Goal: Obtain resource: Obtain resource

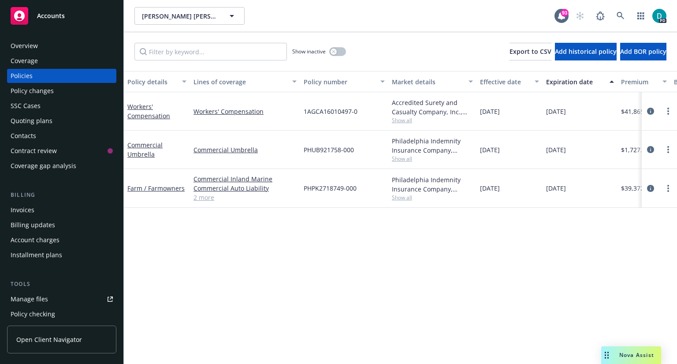
click at [54, 15] on span "Accounts" at bounding box center [51, 15] width 28 height 7
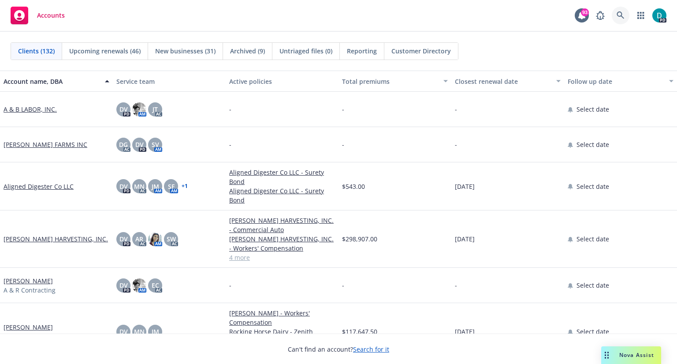
click at [622, 14] on icon at bounding box center [620, 14] width 7 height 7
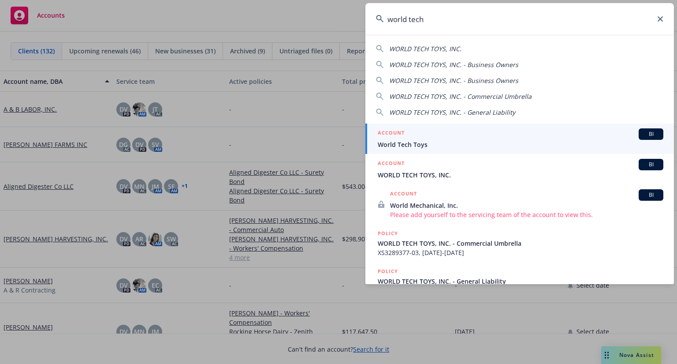
type input "world tech"
click at [395, 147] on span "World Tech Toys" at bounding box center [521, 144] width 286 height 9
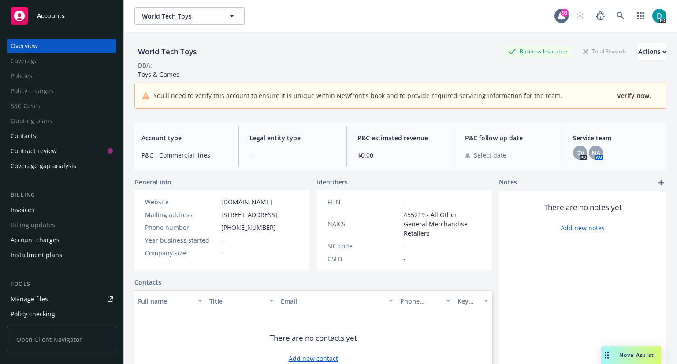
click at [33, 302] on div "Manage files" at bounding box center [29, 299] width 37 height 14
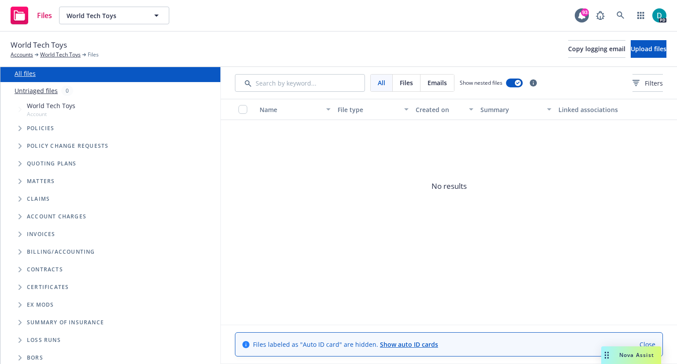
scroll to position [37, 0]
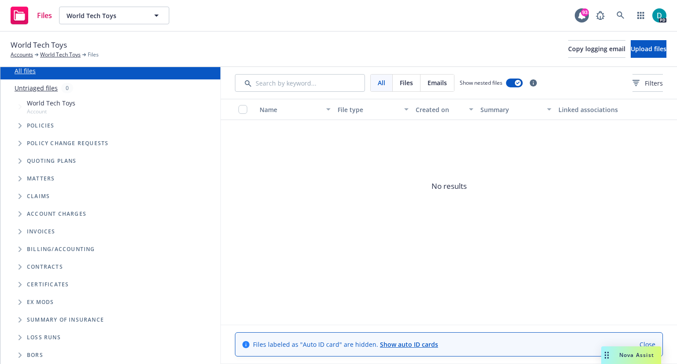
click at [19, 336] on icon "Folder Tree Example" at bounding box center [21, 337] width 4 height 5
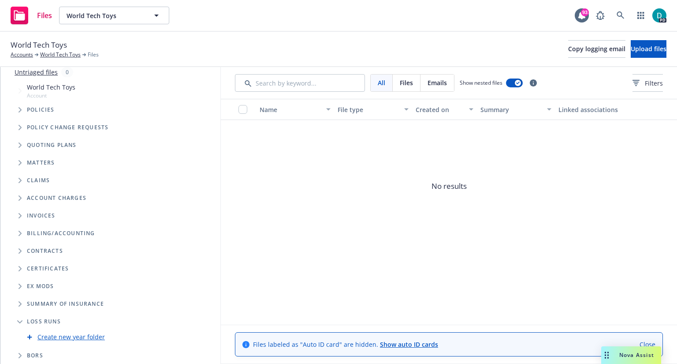
scroll to position [0, 0]
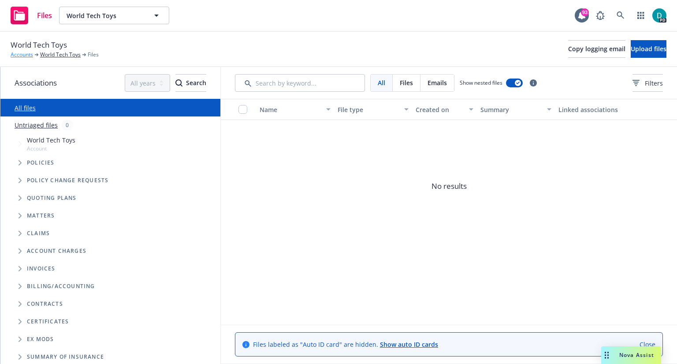
click at [22, 56] on link "Accounts" at bounding box center [22, 55] width 22 height 8
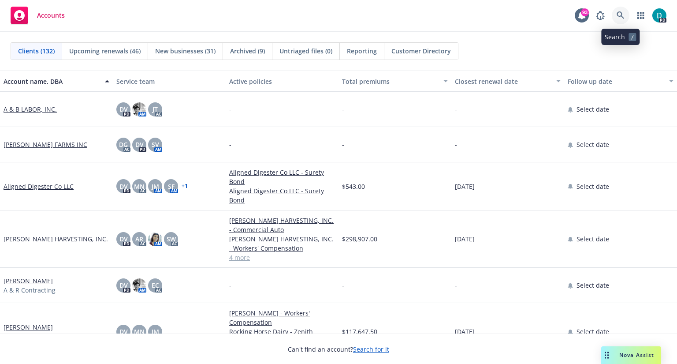
click at [623, 15] on icon at bounding box center [621, 15] width 8 height 8
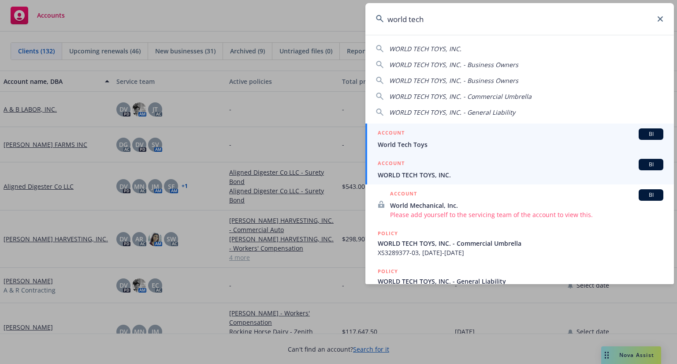
type input "world tech"
click at [413, 175] on span "WORLD TECH TOYS, INC." at bounding box center [521, 174] width 286 height 9
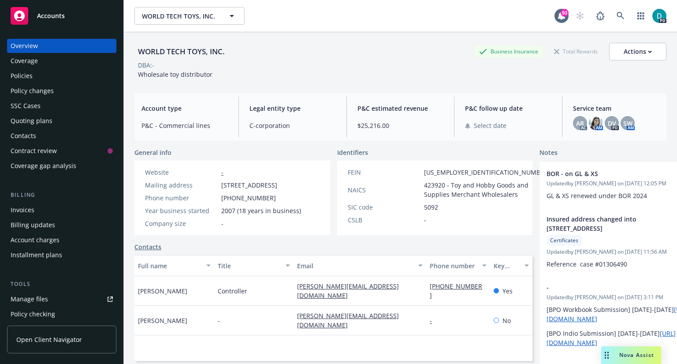
click at [34, 301] on div "Manage files" at bounding box center [29, 299] width 37 height 14
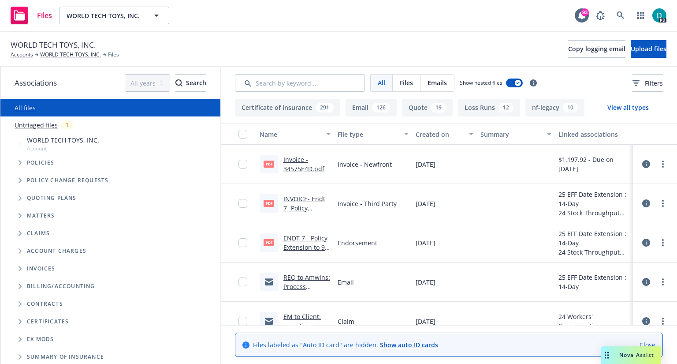
scroll to position [37, 0]
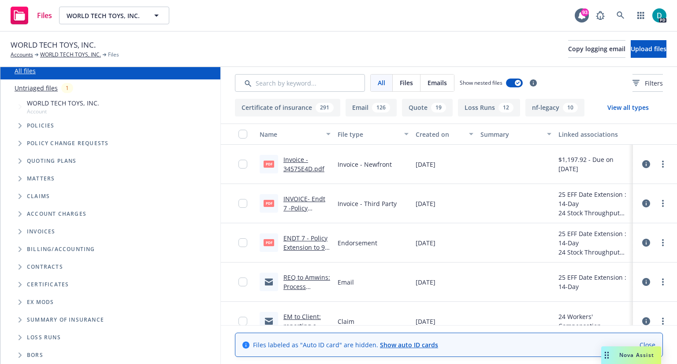
click at [20, 336] on icon "Folder Tree Example" at bounding box center [20, 337] width 3 height 5
click at [477, 106] on button "Loss Runs 12" at bounding box center [489, 108] width 62 height 18
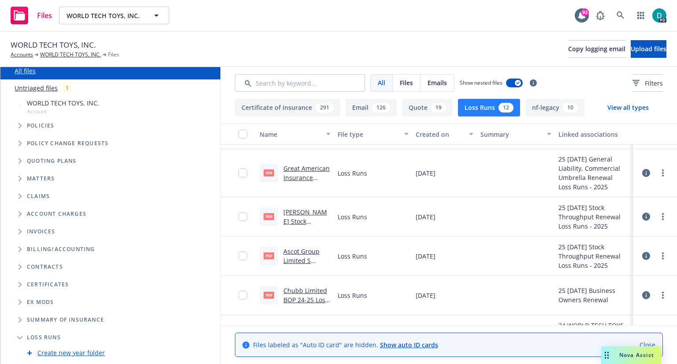
scroll to position [0, 0]
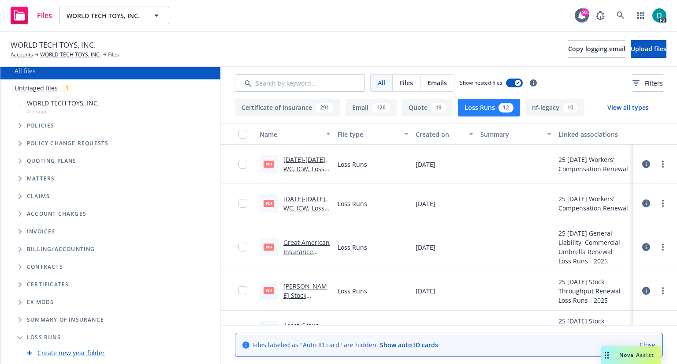
click at [308, 158] on link "2024-2025, WC, ICW, Loss Runs Valued 08.18.2025 .pdf" at bounding box center [305, 173] width 44 height 36
click at [298, 200] on link "2023-2024, WC, ICW, Loss Runs Valued 08.18.2025 .pdf" at bounding box center [305, 212] width 44 height 36
click at [302, 245] on link "Great American Insurance Company GL, UMB 24-25 Loss Runs - Valued 07-19-2025.pdf" at bounding box center [306, 265] width 47 height 55
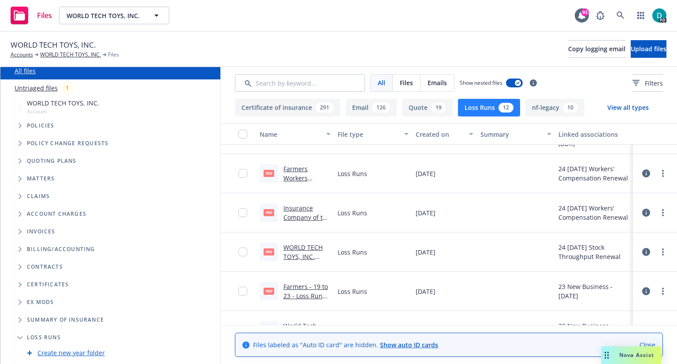
scroll to position [287, 0]
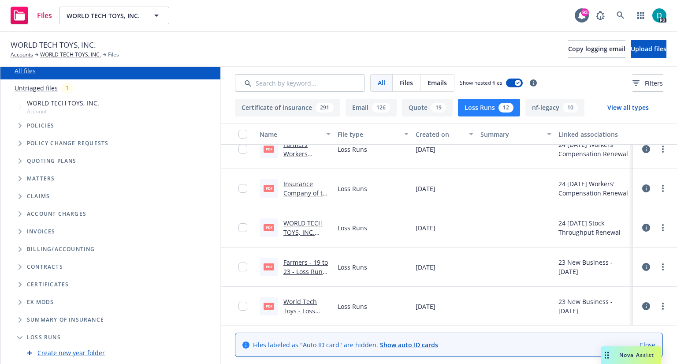
click at [306, 299] on link "World Tech Toys - Loss Runs 19 to 23.pdf" at bounding box center [300, 315] width 34 height 36
click at [300, 261] on link "Farmers - 19 to 23 - Loss Runs .pdf" at bounding box center [305, 271] width 45 height 27
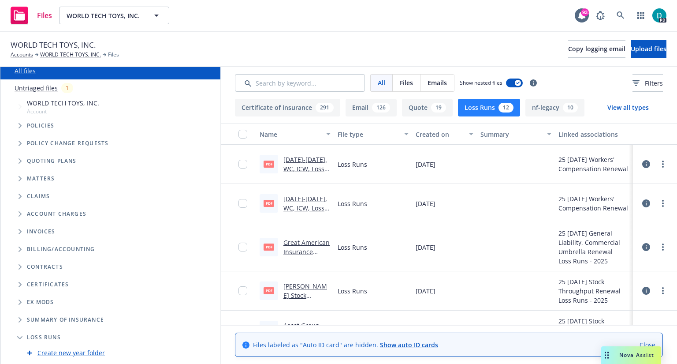
scroll to position [72, 0]
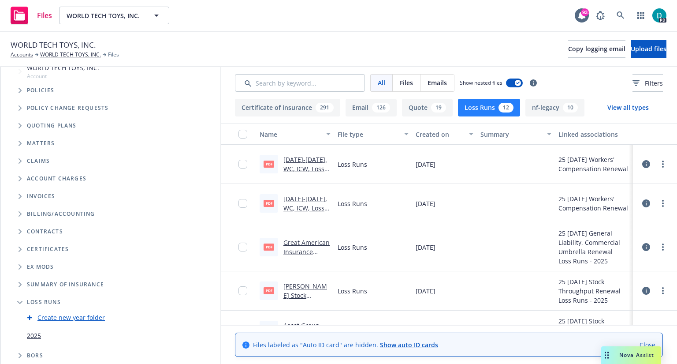
click at [411, 109] on button "Quote 19" at bounding box center [427, 108] width 51 height 18
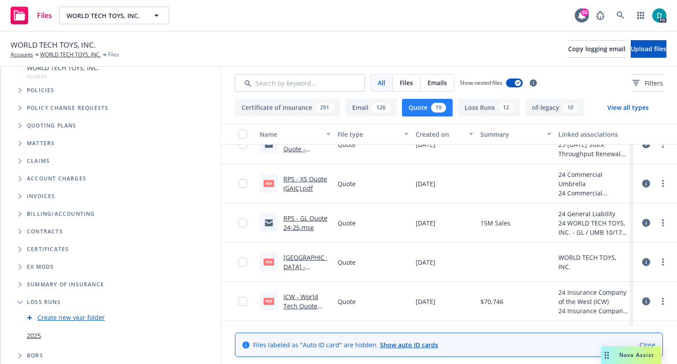
scroll to position [0, 0]
